Goal: Task Accomplishment & Management: Manage account settings

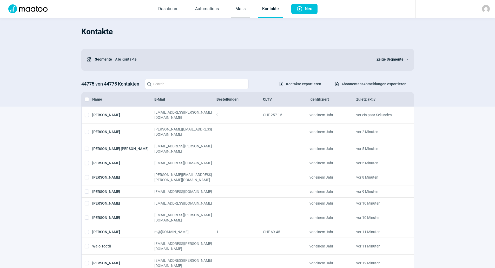
click at [236, 6] on link "Mails" at bounding box center [240, 9] width 18 height 17
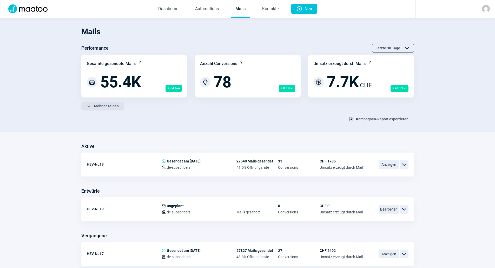
click at [121, 109] on button "ChevronDown icon Mehr anzeigen" at bounding box center [102, 106] width 43 height 9
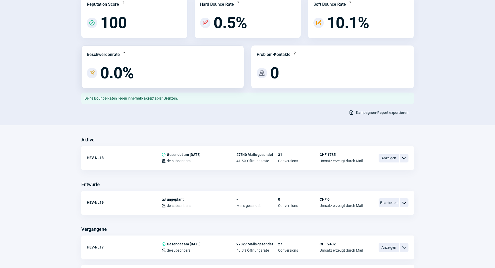
scroll to position [208, 0]
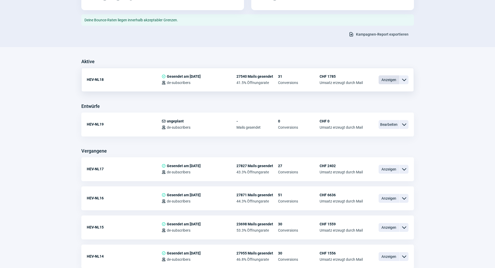
click at [386, 79] on span "Anzeigen" at bounding box center [388, 79] width 21 height 9
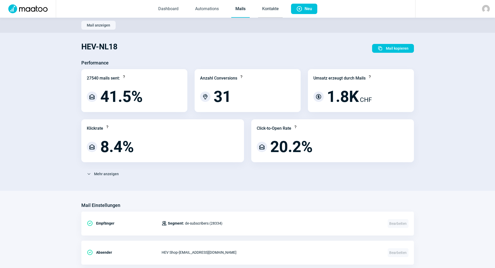
click at [269, 4] on link "Kontakte" at bounding box center [270, 9] width 25 height 17
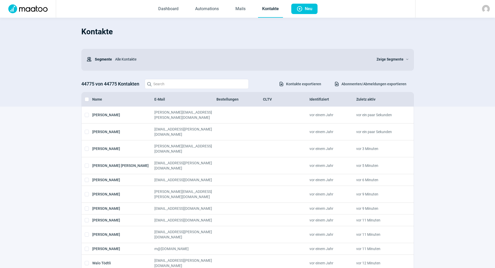
click at [363, 86] on span "Abonnenten/Abmeldungen exportieren" at bounding box center [373, 84] width 65 height 8
click at [392, 60] on span "Zeige Segmente" at bounding box center [389, 59] width 27 height 6
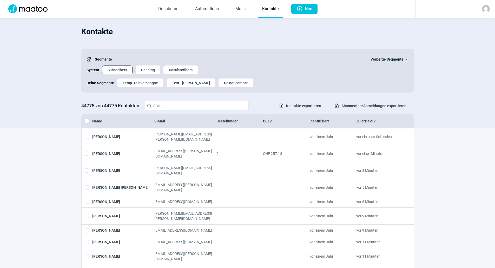
click at [110, 69] on span "Subscribers" at bounding box center [117, 70] width 19 height 8
